Goal: Task Accomplishment & Management: Manage account settings

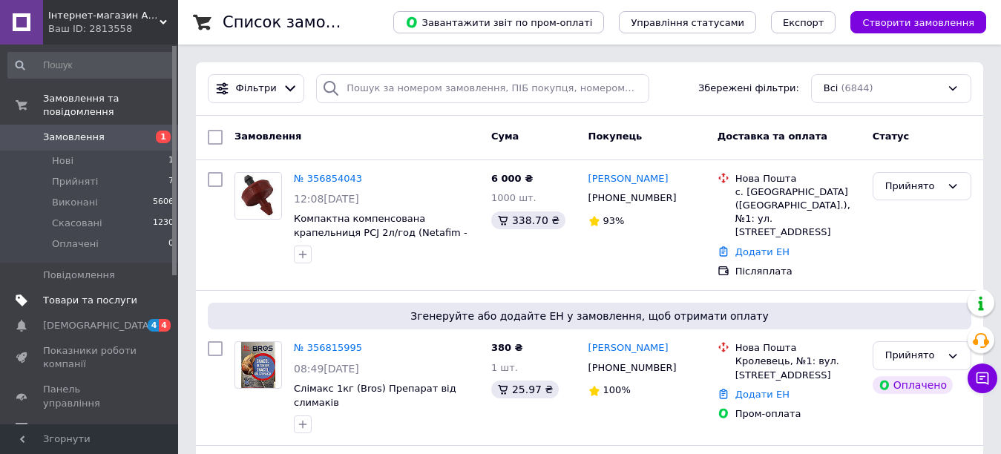
click at [97, 294] on span "Товари та послуги" at bounding box center [90, 300] width 94 height 13
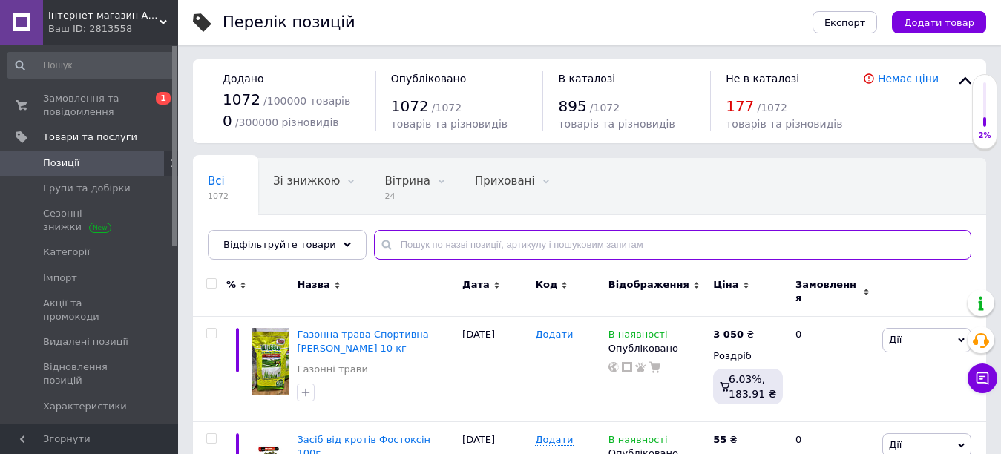
click at [397, 252] on input "text" at bounding box center [672, 245] width 597 height 30
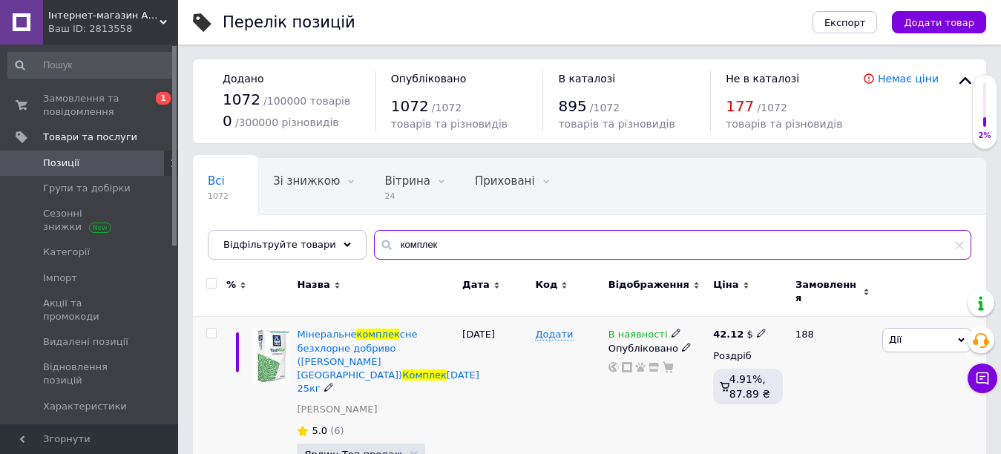
scroll to position [74, 0]
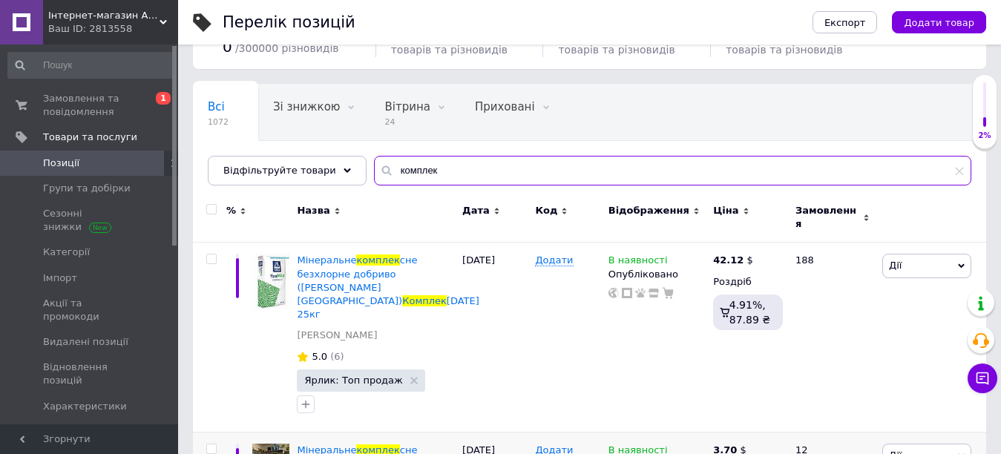
type input "комплек"
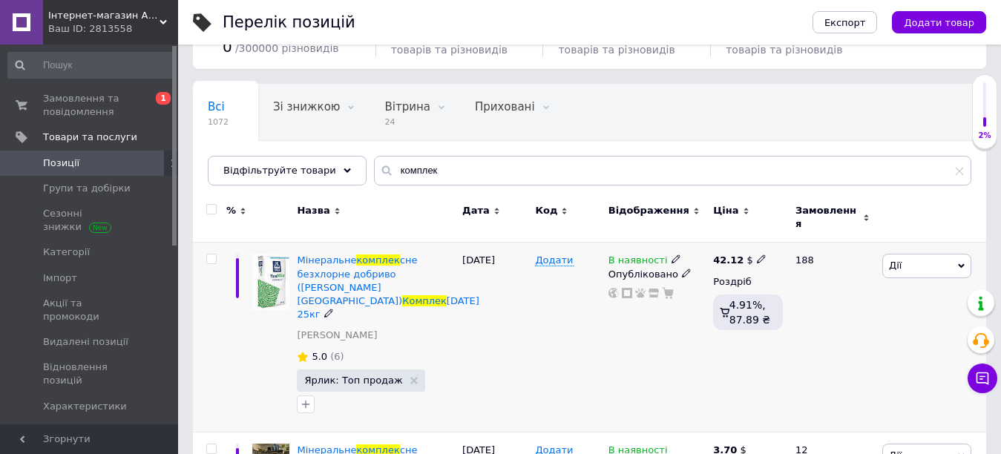
click at [672, 255] on icon at bounding box center [676, 259] width 9 height 9
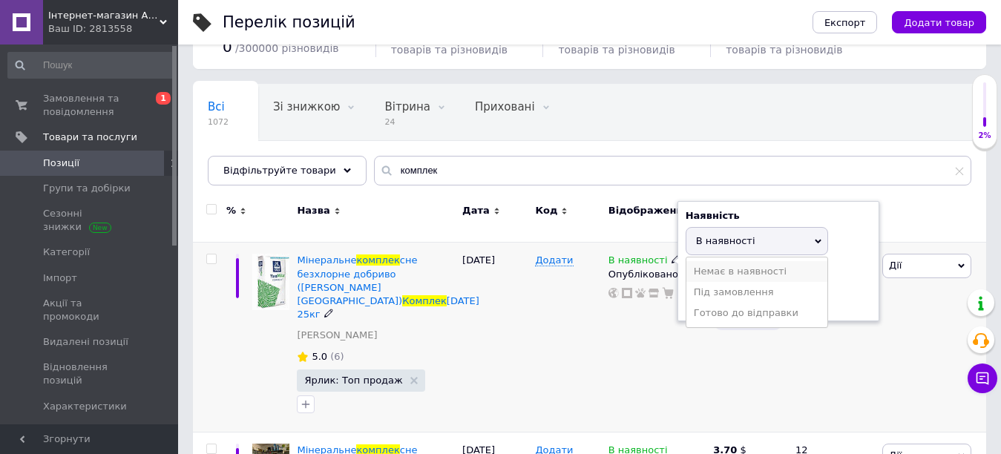
click at [732, 265] on li "Немає в наявності" at bounding box center [756, 271] width 141 height 21
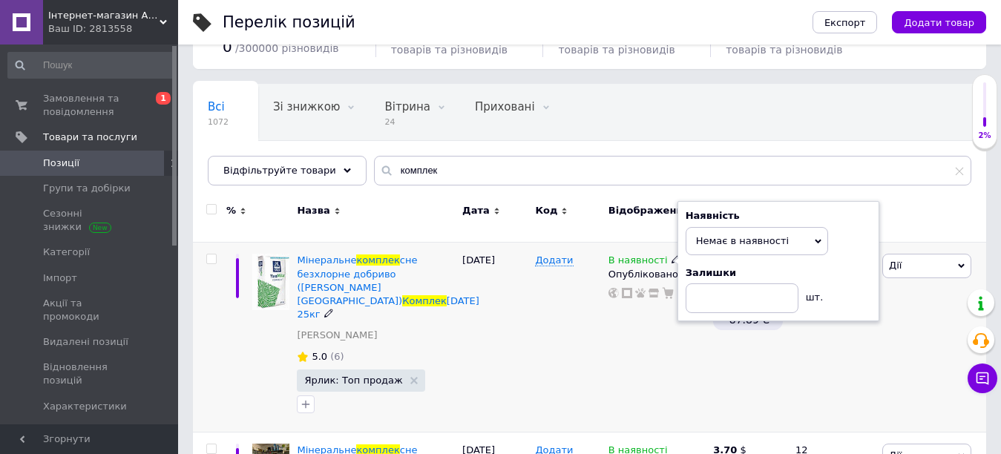
click at [522, 338] on div "[DATE]" at bounding box center [495, 338] width 73 height 190
